Goal: Information Seeking & Learning: Learn about a topic

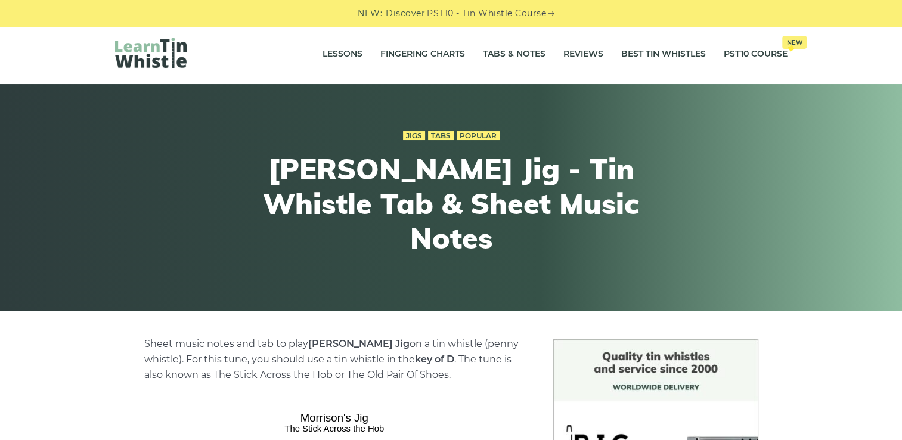
scroll to position [4, 0]
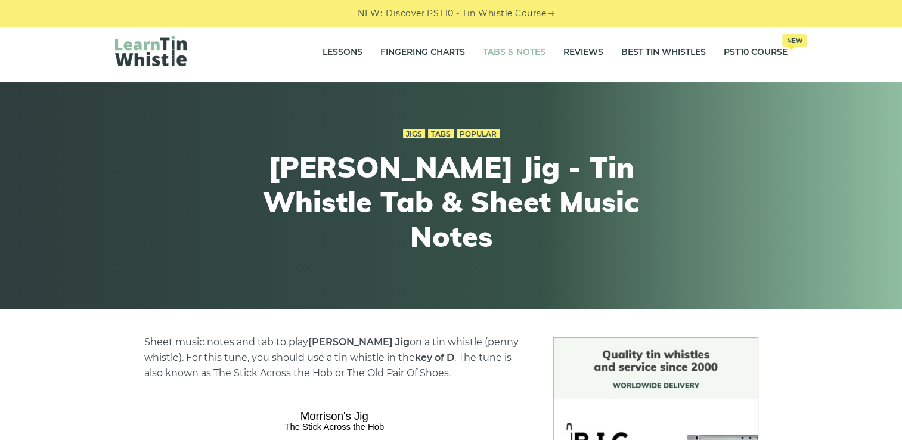
click at [500, 56] on link "Tabs & Notes" at bounding box center [514, 53] width 63 height 30
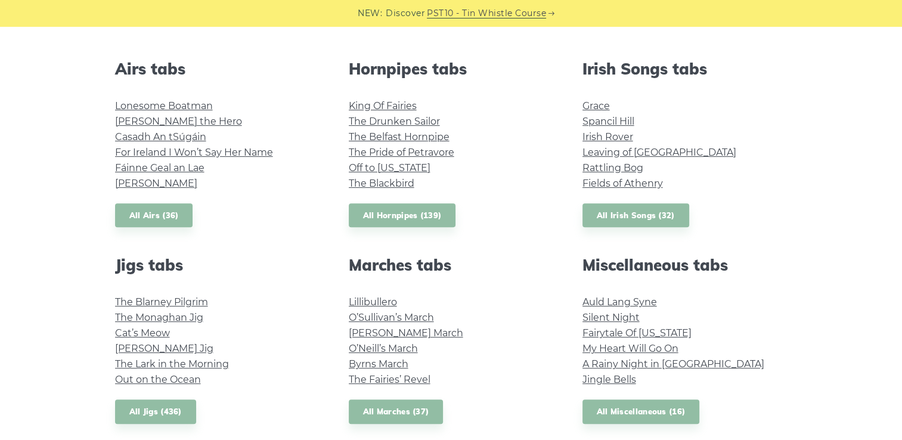
scroll to position [235, 0]
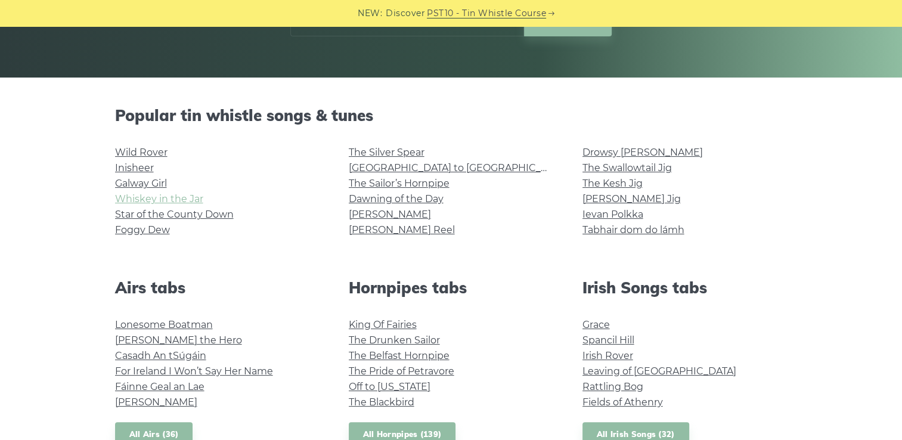
click at [162, 201] on link "Whiskey in the Jar" at bounding box center [159, 198] width 88 height 11
click at [154, 182] on link "Galway Girl" at bounding box center [141, 183] width 52 height 11
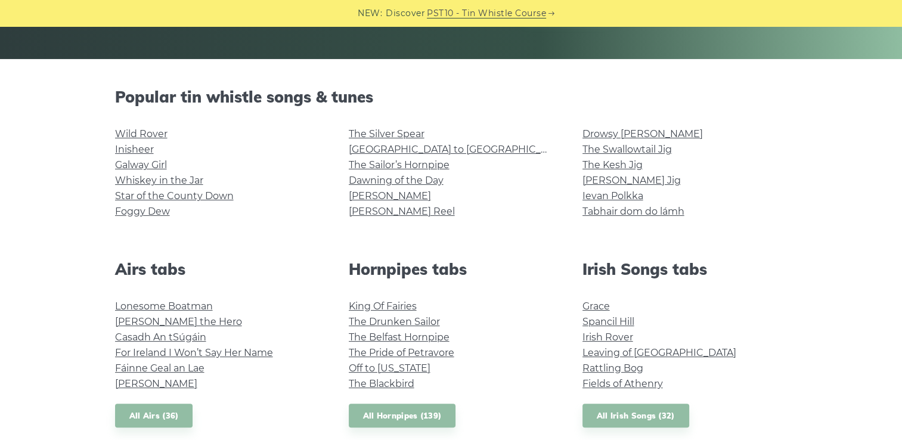
scroll to position [253, 0]
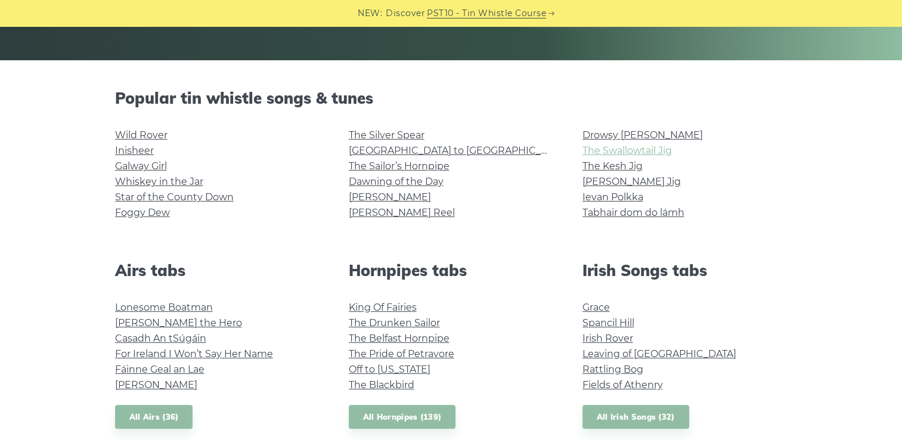
click at [603, 151] on link "The Swallowtail Jig" at bounding box center [626, 150] width 89 height 11
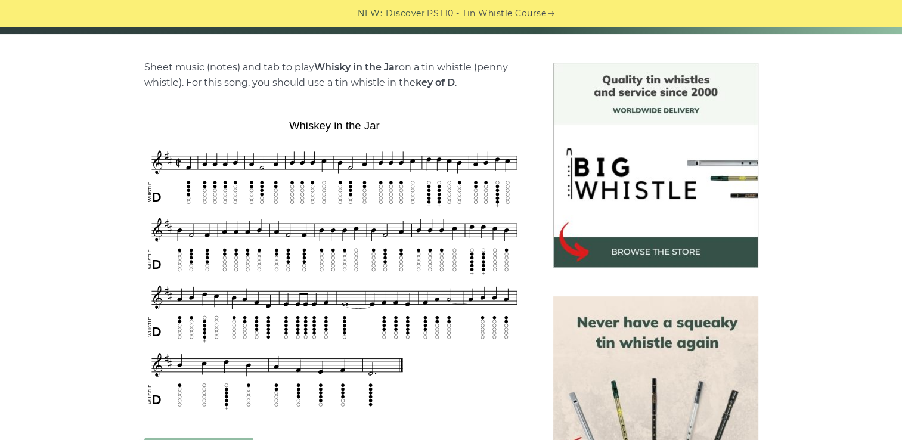
scroll to position [280, 0]
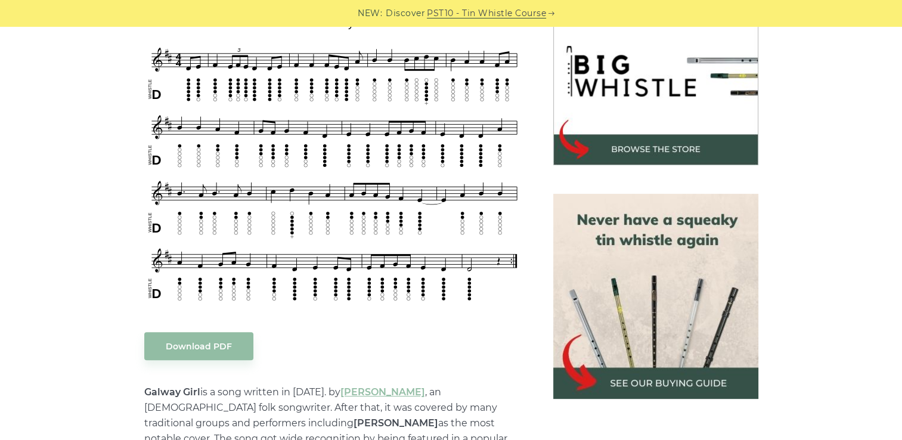
scroll to position [403, 0]
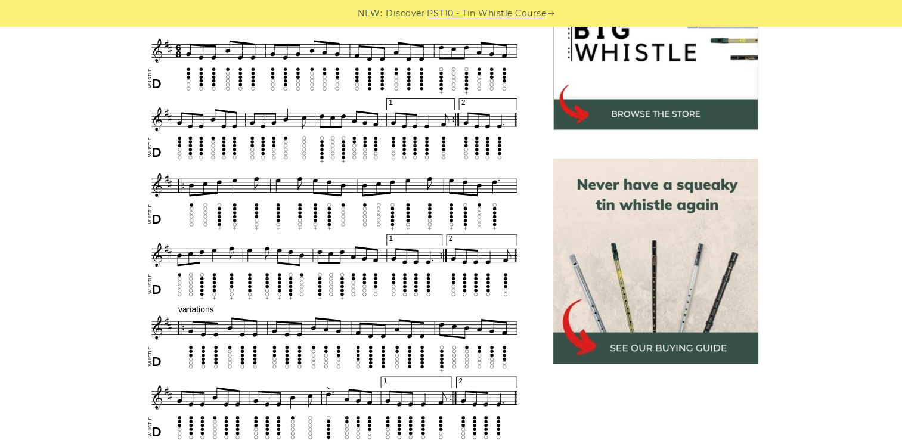
scroll to position [417, 0]
